Goal: Find specific page/section: Find specific page/section

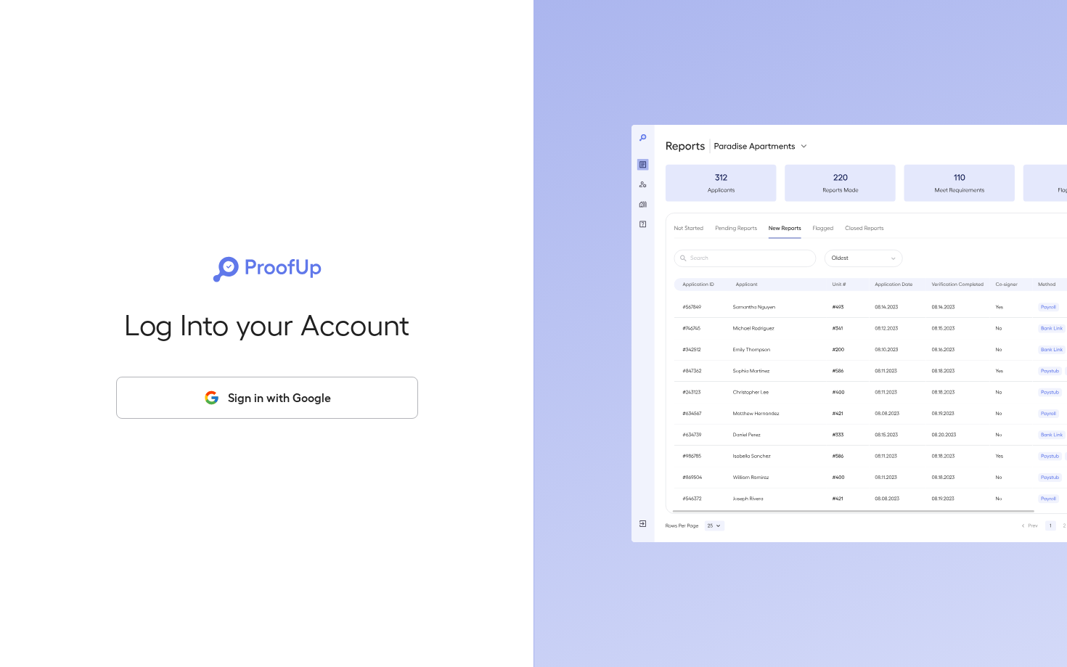
click at [306, 419] on div "Log Into your Account Sign in with Google" at bounding box center [266, 333] width 487 height 667
click at [321, 392] on button "Sign in with Google" at bounding box center [267, 398] width 302 height 42
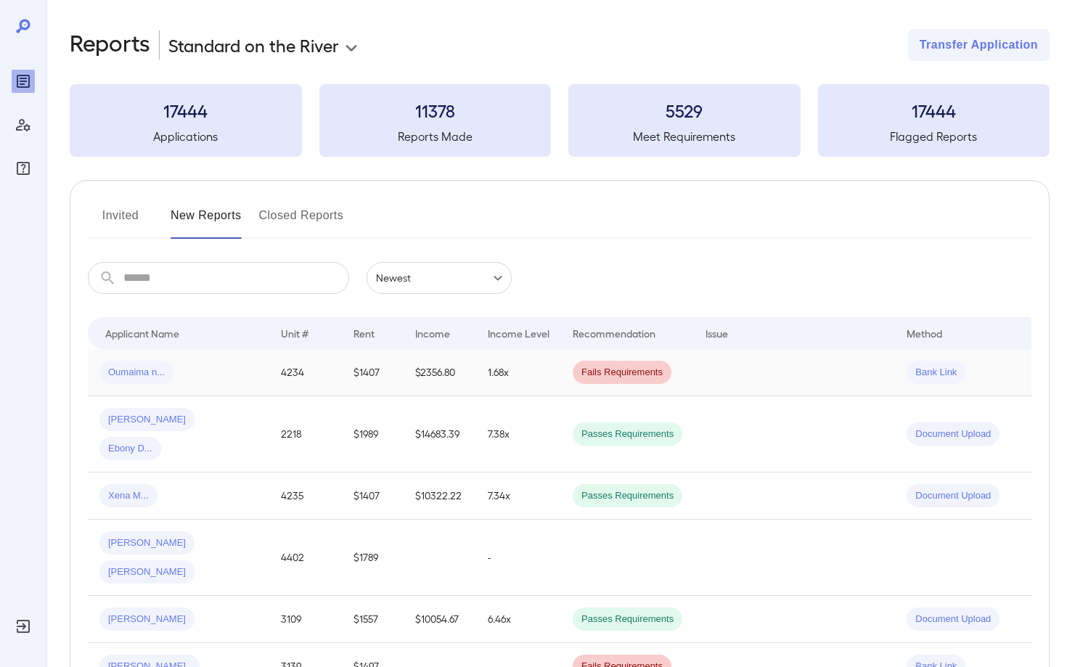
click at [132, 372] on span "Oumaima n..." at bounding box center [136, 373] width 74 height 14
